Goal: Task Accomplishment & Management: Complete application form

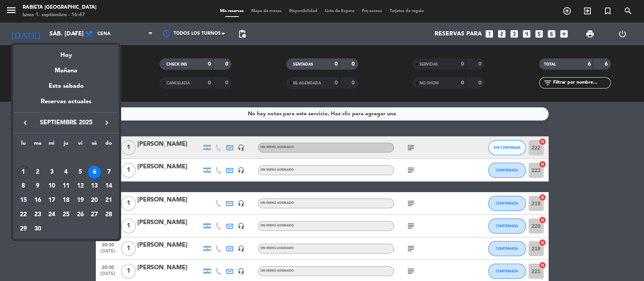
click at [81, 177] on div "5" at bounding box center [80, 172] width 13 height 13
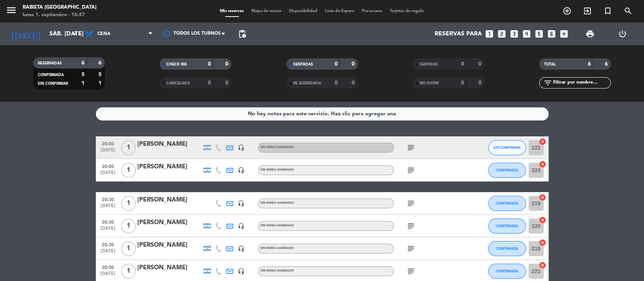
type input "vie. [DATE]"
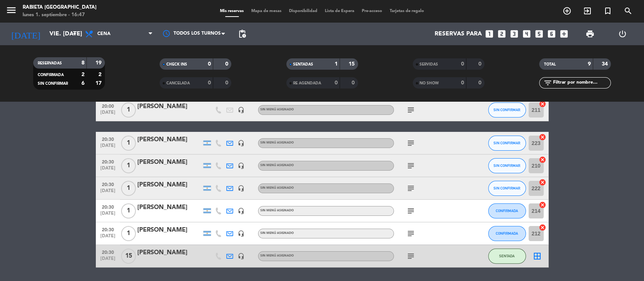
scroll to position [107, 0]
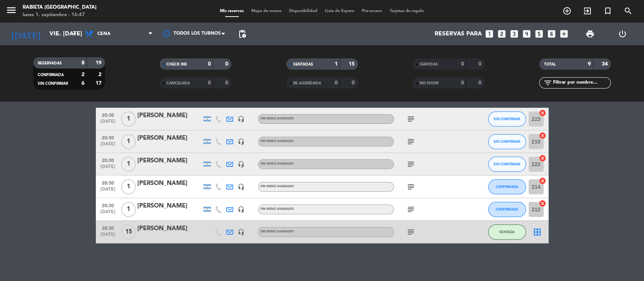
click at [410, 232] on icon "subject" at bounding box center [410, 232] width 9 height 9
click at [409, 207] on icon "subject" at bounding box center [410, 209] width 9 height 9
click at [409, 187] on icon "subject" at bounding box center [410, 187] width 9 height 9
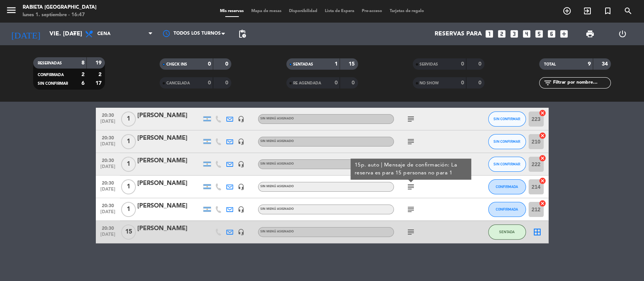
click at [643, 169] on bookings-row "20:00 [DATE] 1 [PERSON_NAME] 1 Visita headset_mic Sin menú asignado subject SIN…" at bounding box center [322, 136] width 644 height 214
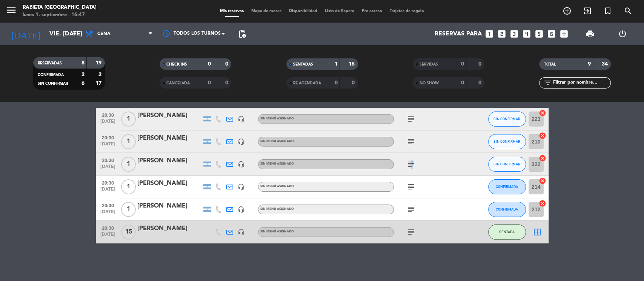
click at [410, 163] on icon "subject" at bounding box center [410, 164] width 9 height 9
click at [411, 137] on icon "subject" at bounding box center [410, 141] width 9 height 9
click at [410, 118] on icon "subject" at bounding box center [410, 119] width 9 height 9
click at [565, 176] on bookings-row "20:00 [DATE] 1 [PERSON_NAME] 1 Visita headset_mic Sin menú asignado subject SIN…" at bounding box center [322, 136] width 644 height 214
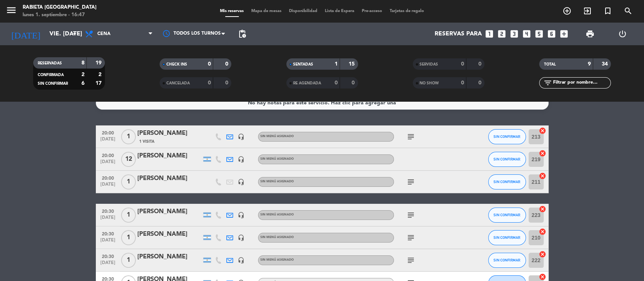
scroll to position [6, 0]
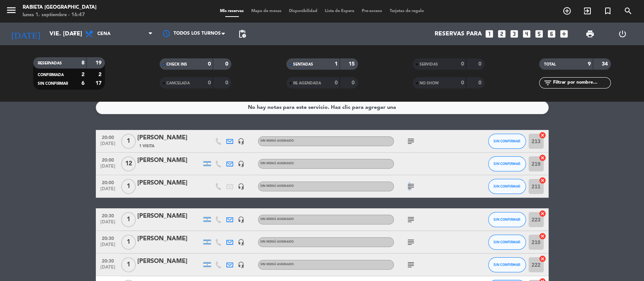
click at [408, 188] on icon "subject" at bounding box center [410, 186] width 9 height 9
click at [407, 141] on icon "subject" at bounding box center [410, 141] width 9 height 9
click at [643, 194] on bookings-row "20:00 [DATE] 1 [PERSON_NAME] 1 Visita headset_mic Sin menú asignado subject 25p…" at bounding box center [322, 237] width 644 height 214
click at [411, 140] on icon "subject" at bounding box center [410, 141] width 9 height 9
click at [242, 141] on icon "headset_mic" at bounding box center [241, 141] width 7 height 7
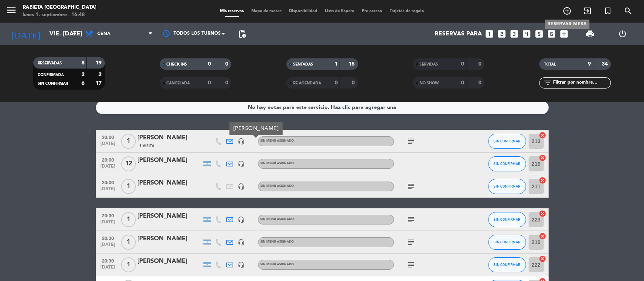
click at [562, 12] on icon "add_circle_outline" at bounding box center [566, 10] width 9 height 9
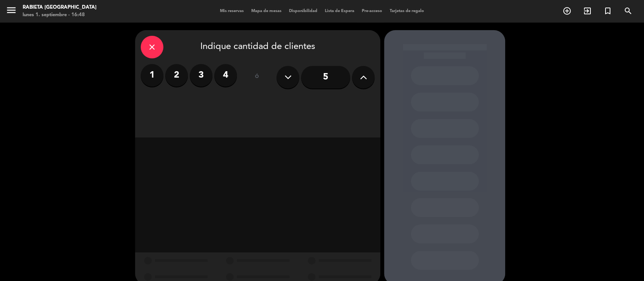
click at [149, 79] on label "1" at bounding box center [152, 75] width 23 height 23
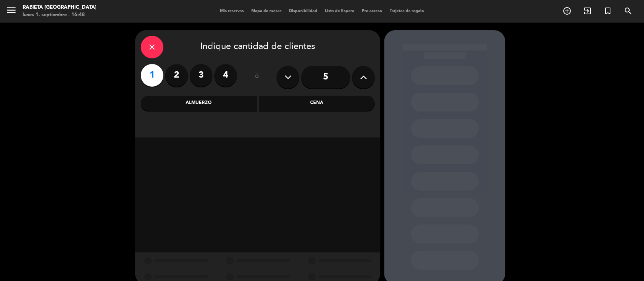
click at [328, 102] on div "Cena" at bounding box center [317, 103] width 116 height 15
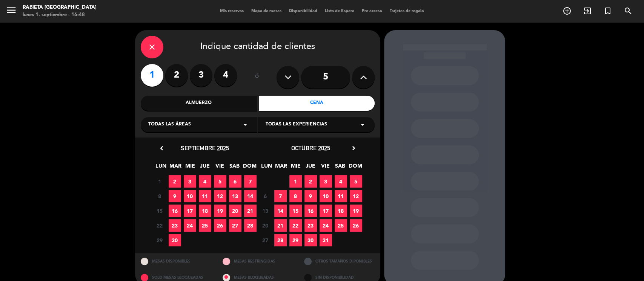
click at [589, 150] on div "close Indique cantidad de clientes 1 2 3 4 ó 5 Almuerzo Cena Todas las áreas ar…" at bounding box center [322, 158] width 644 height 271
click at [221, 182] on span "5" at bounding box center [220, 181] width 12 height 12
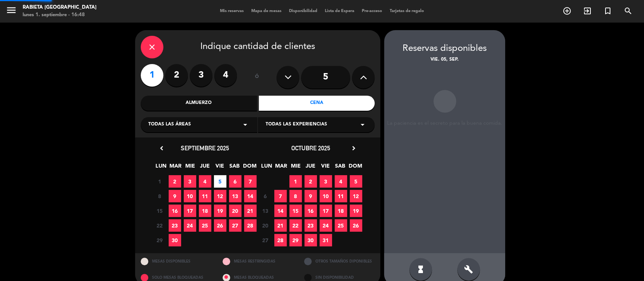
scroll to position [12, 0]
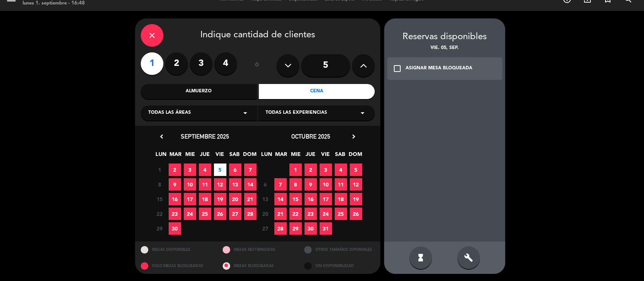
click at [433, 72] on div "ASIGNAR MESA BLOQUEADA" at bounding box center [439, 69] width 67 height 8
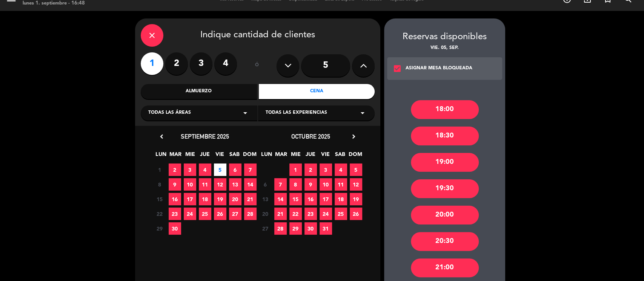
click at [447, 158] on div "19:00" at bounding box center [445, 162] width 68 height 19
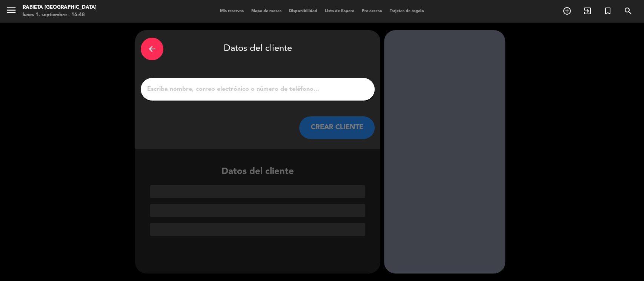
scroll to position [0, 0]
click at [503, 137] on div at bounding box center [444, 152] width 121 height 244
click at [251, 74] on div "arrow_back Datos del cliente CREAR CLIENTE" at bounding box center [257, 89] width 245 height 119
click at [252, 95] on div at bounding box center [258, 89] width 234 height 23
click at [235, 94] on input "1" at bounding box center [257, 89] width 223 height 11
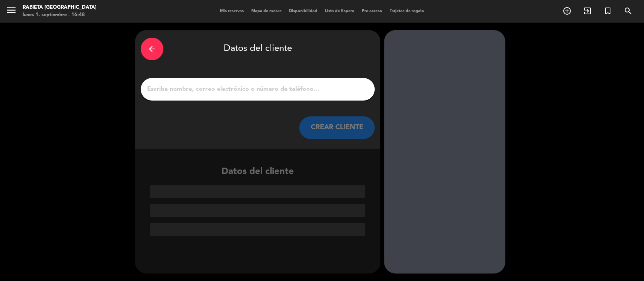
paste input "Yosbelin Laborda"
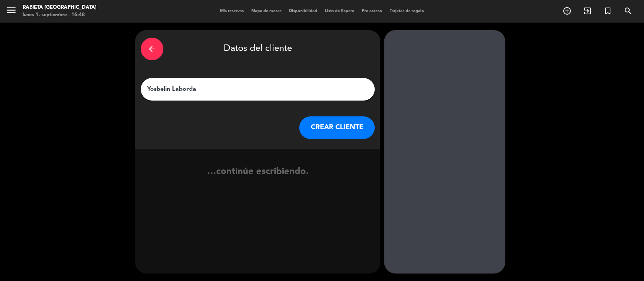
type input "Yosbelin Laborda"
click at [329, 127] on button "CREAR CLIENTE" at bounding box center [336, 128] width 75 height 23
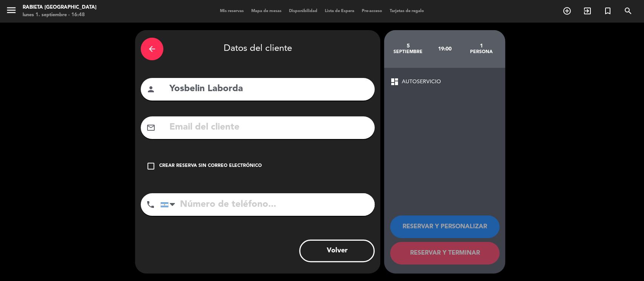
click at [221, 128] on input "text" at bounding box center [269, 127] width 200 height 15
paste input "[EMAIL_ADDRESS][DOMAIN_NAME]"
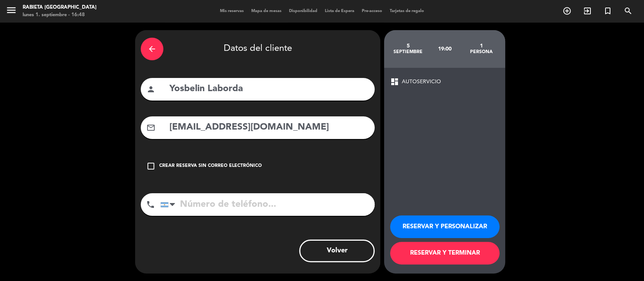
type input "[EMAIL_ADDRESS][DOMAIN_NAME]"
click at [456, 223] on button "RESERVAR Y PERSONALIZAR" at bounding box center [444, 227] width 109 height 23
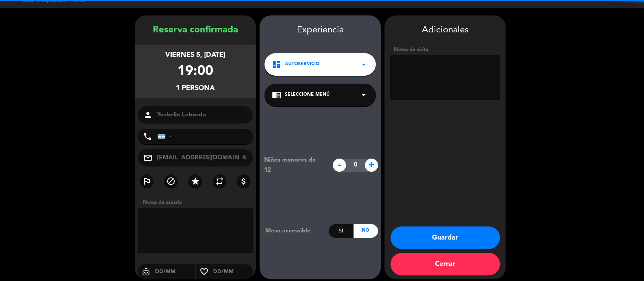
scroll to position [20, 0]
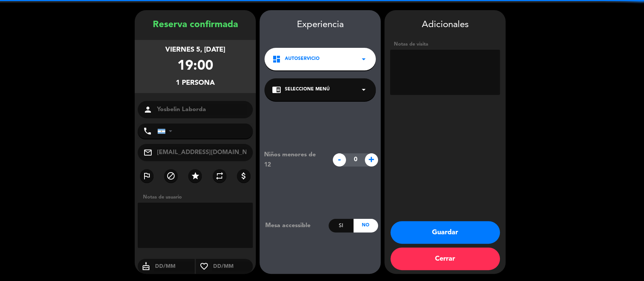
click at [453, 76] on textarea at bounding box center [445, 72] width 110 height 45
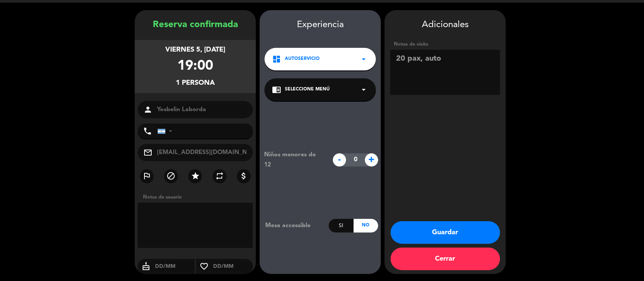
type textarea "20 pax, auto"
click at [412, 234] on button "Guardar" at bounding box center [444, 232] width 109 height 23
